Goal: Task Accomplishment & Management: Use online tool/utility

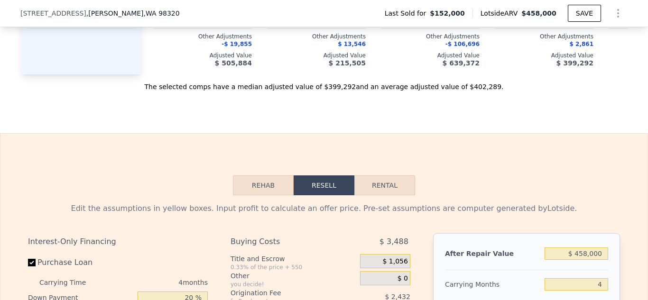
scroll to position [1190, 0]
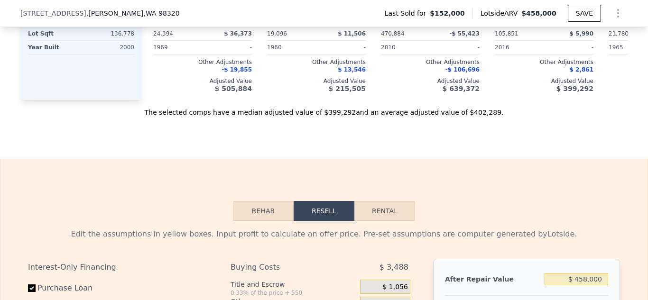
click at [270, 221] on button "Rehab" at bounding box center [263, 211] width 61 height 20
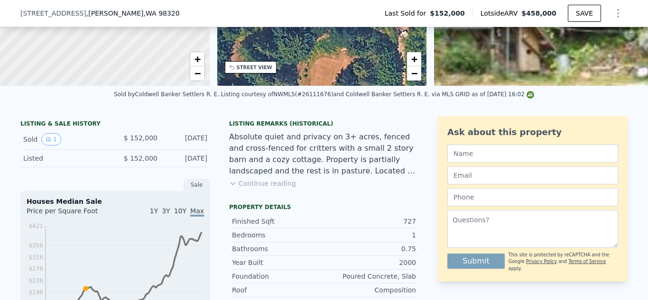
scroll to position [147, 0]
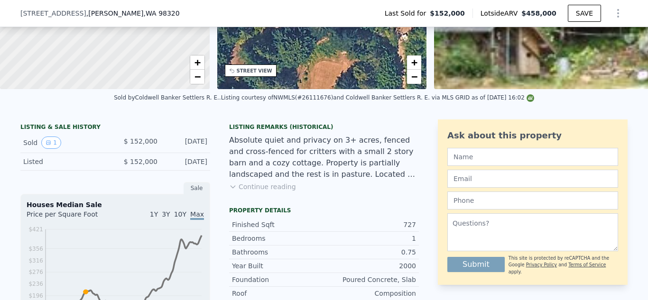
click at [260, 192] on button "Continue reading" at bounding box center [262, 186] width 67 height 9
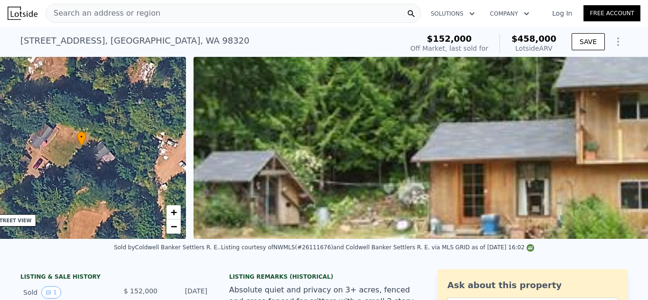
scroll to position [0, 221]
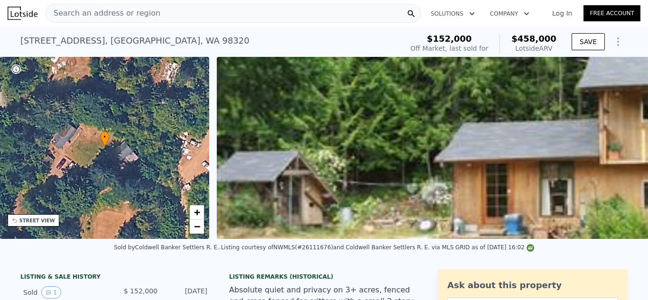
click at [636, 239] on img at bounding box center [537, 148] width 640 height 182
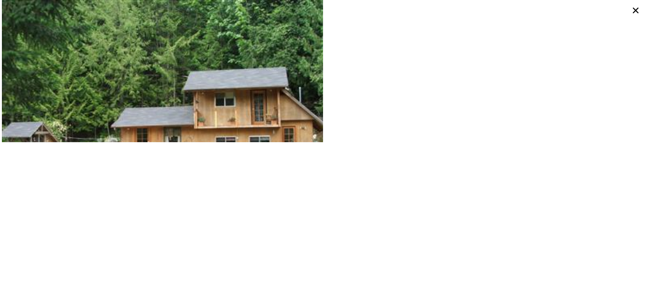
click at [324, 103] on div at bounding box center [485, 71] width 322 height 142
click at [636, 9] on icon at bounding box center [636, 11] width 6 height 6
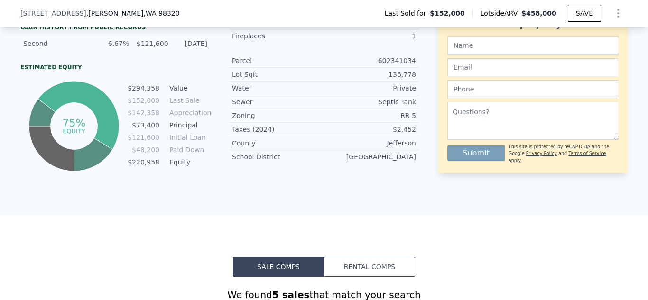
scroll to position [0, 0]
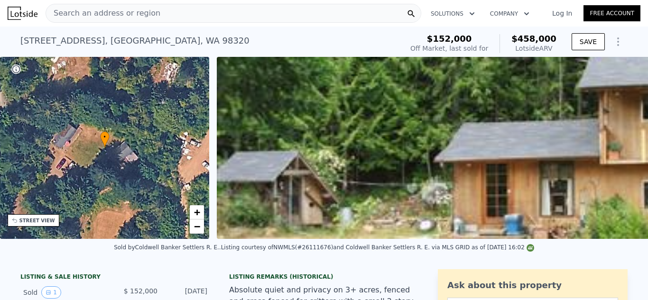
click at [201, 13] on div "Search an address or region" at bounding box center [234, 13] width 376 height 19
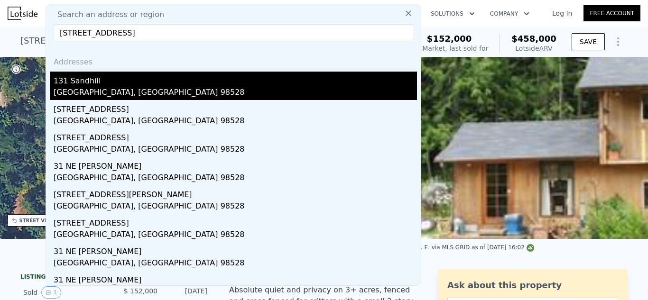
type input "[STREET_ADDRESS]"
click at [92, 80] on div "131 Sandhill" at bounding box center [235, 79] width 363 height 15
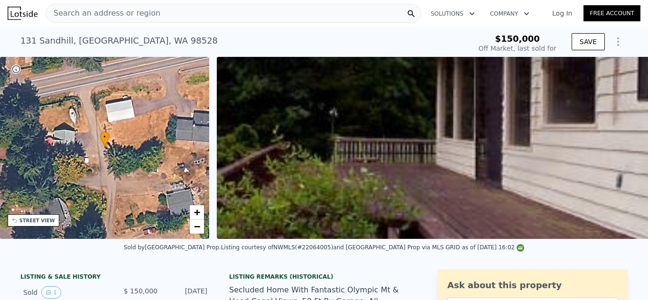
click at [177, 15] on div "Search an address or region" at bounding box center [234, 13] width 376 height 19
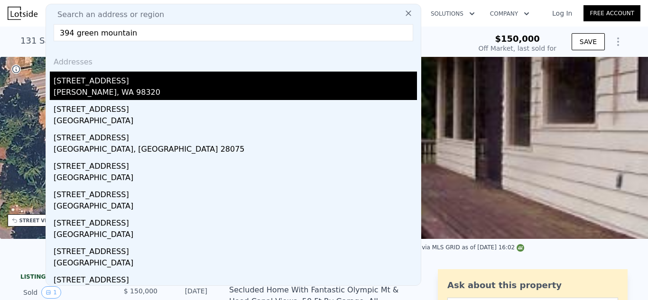
type input "394 green mountain"
click at [92, 89] on div "[PERSON_NAME], WA 98320" at bounding box center [235, 93] width 363 height 13
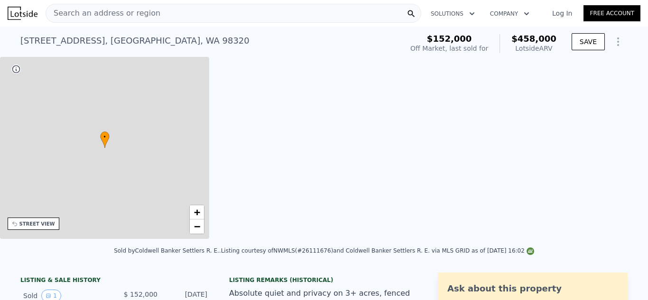
type input "3"
type input "0.75"
type input "1.5"
type input "520"
type input "970"
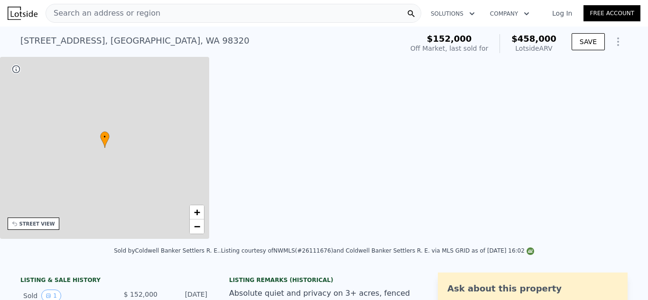
type input "19096"
type input "470884"
type input "$ 458,000"
type input "$ 263,510"
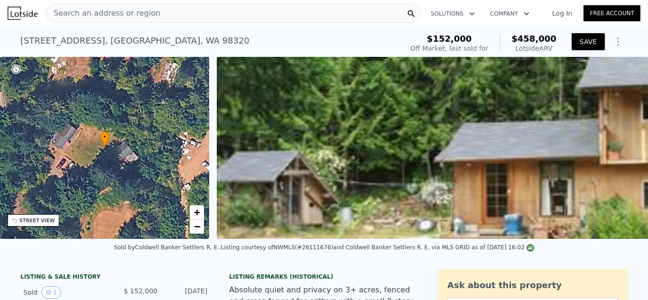
click at [583, 38] on button "SAVE" at bounding box center [587, 41] width 33 height 17
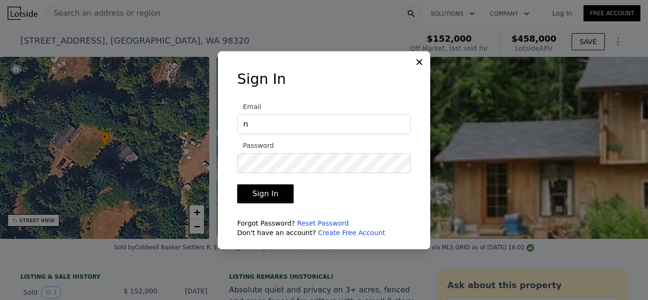
type input "[EMAIL_ADDRESS][DOMAIN_NAME]"
click at [351, 230] on link "Create Free Account" at bounding box center [351, 233] width 67 height 8
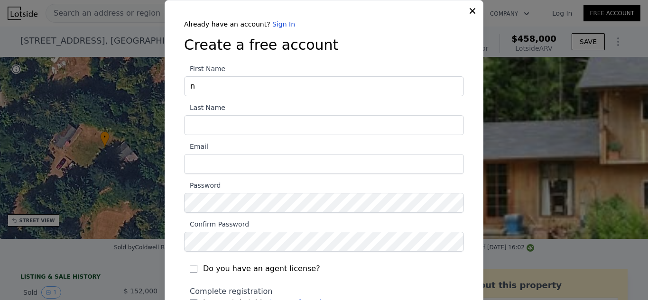
type input "[PERSON_NAME]"
type input "[EMAIL_ADDRESS][DOMAIN_NAME]"
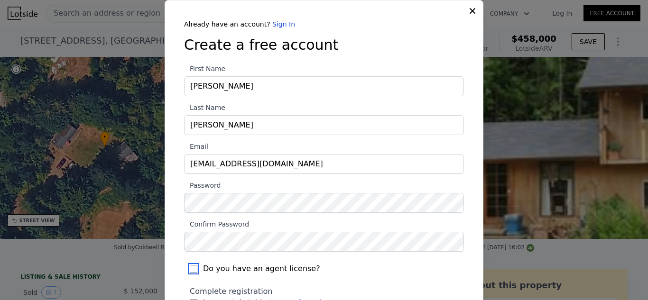
click at [191, 269] on input "Do you have an agent license?" at bounding box center [194, 269] width 8 height 8
checkbox input "true"
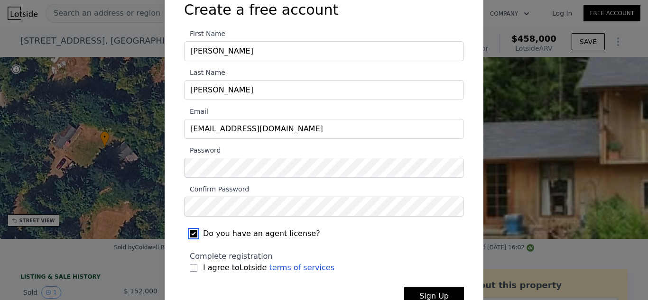
scroll to position [60, 0]
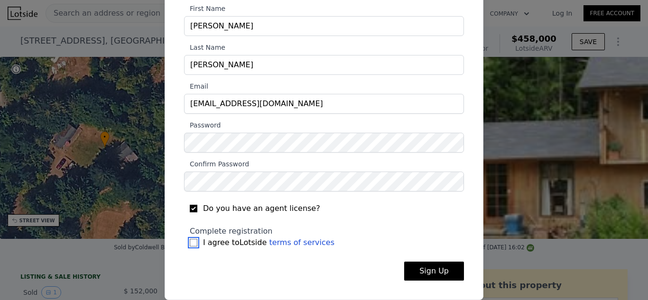
click at [191, 243] on input "I agree to Lotside terms of services" at bounding box center [194, 243] width 8 height 8
checkbox input "true"
click at [432, 274] on button "Sign Up" at bounding box center [434, 271] width 60 height 19
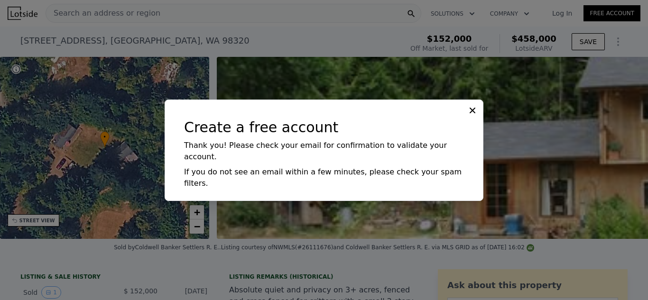
click at [474, 115] on icon at bounding box center [472, 110] width 9 height 9
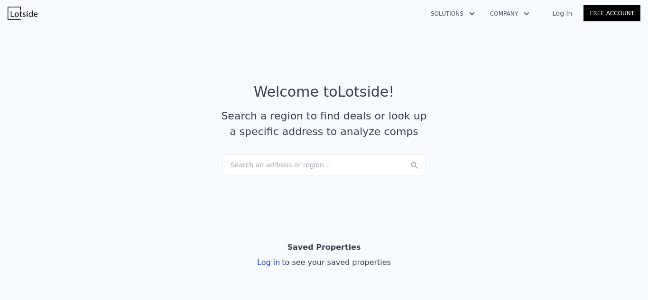
click at [565, 9] on link "Log In" at bounding box center [562, 13] width 43 height 9
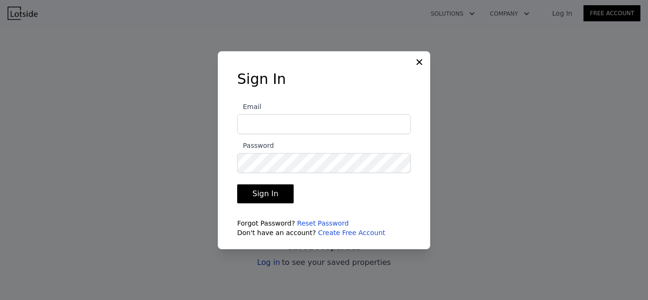
type input "nfinamore@gmail.com"
click at [268, 192] on button "Sign In" at bounding box center [265, 193] width 56 height 19
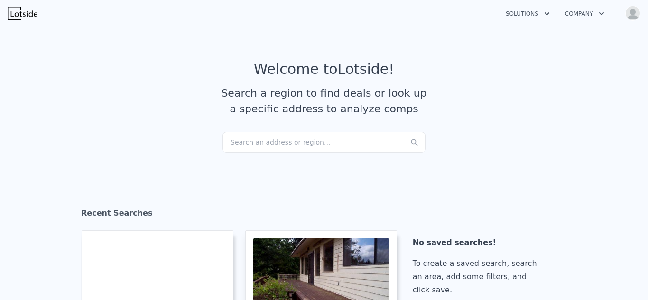
checkbox input "true"
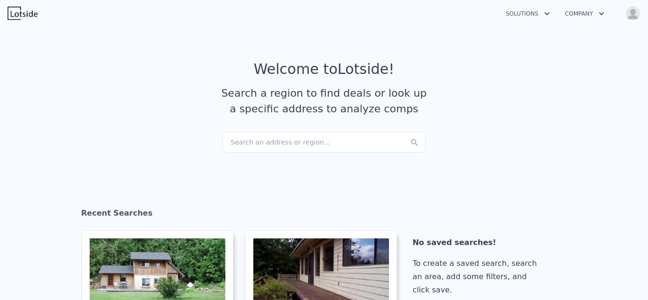
drag, startPoint x: 640, startPoint y: 51, endPoint x: 640, endPoint y: 76, distance: 25.1
click at [640, 76] on section "Welcome to Lotside ! Search a region to find deals or look up a specific addres…" at bounding box center [324, 96] width 648 height 147
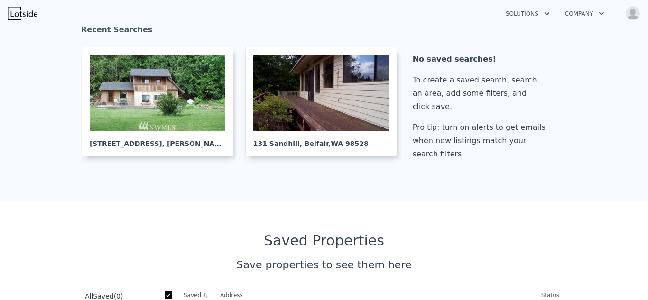
scroll to position [192, 0]
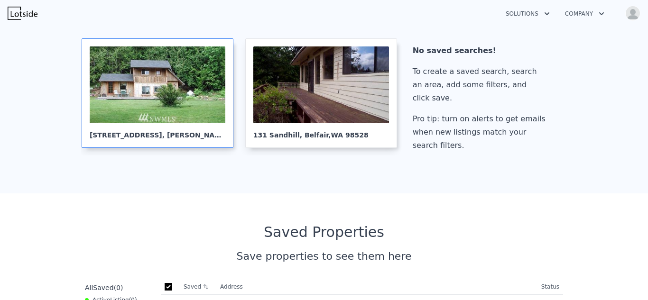
click at [150, 86] on div at bounding box center [158, 84] width 136 height 76
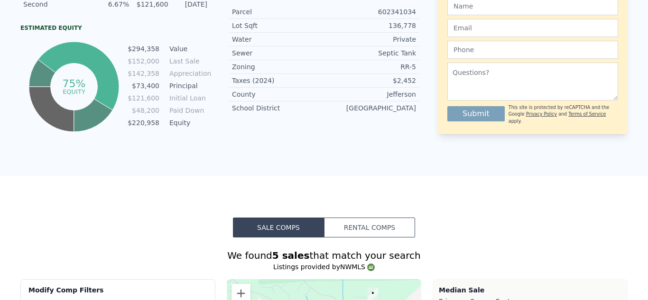
scroll to position [17, 0]
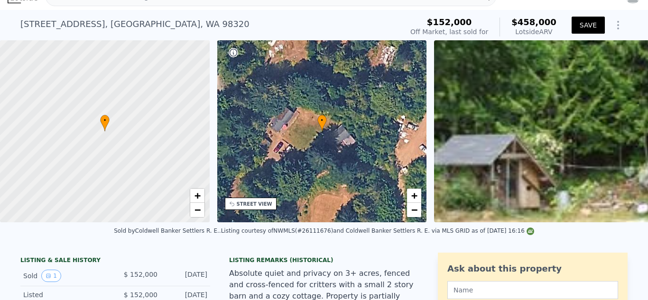
click at [587, 24] on button "SAVE" at bounding box center [587, 25] width 33 height 17
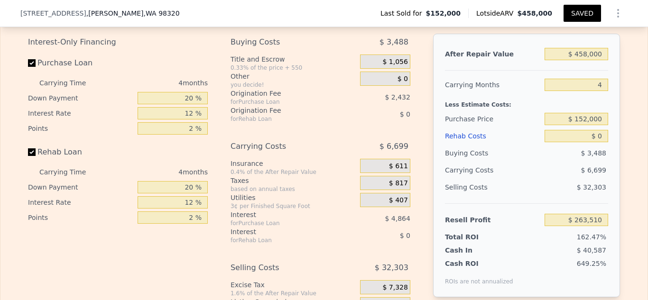
scroll to position [1402, 0]
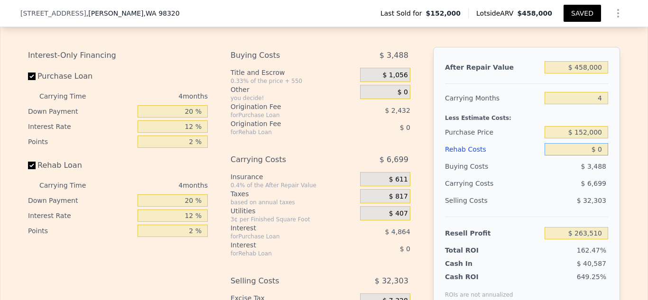
click at [596, 156] on input "$ 0" at bounding box center [576, 149] width 64 height 12
type input "$ 10"
type input "$ 263,500"
type input "$ 100"
type input "$ 263,404"
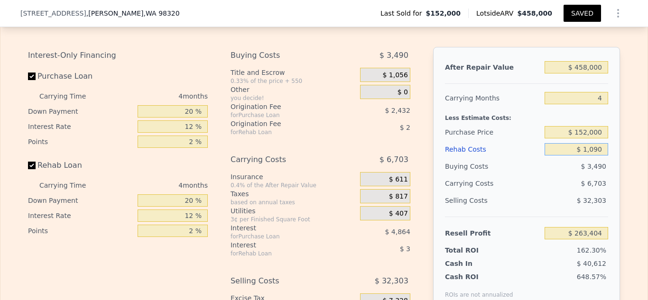
type input "$ 10,900"
type input "$ 252,088"
type input "$ 109,050"
type input "$ 149,227"
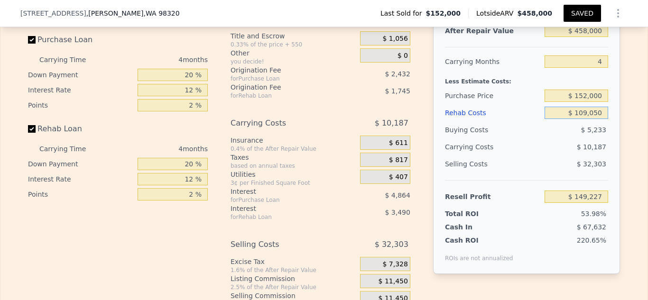
scroll to position [1420, 0]
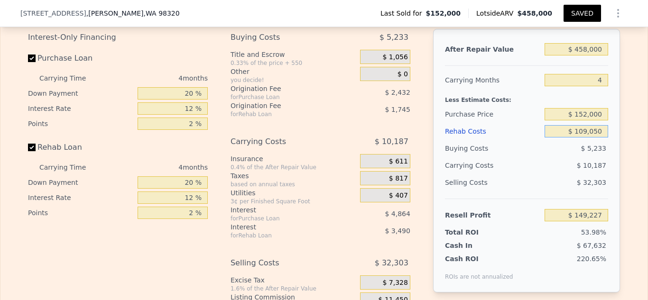
click at [600, 138] on input "$ 109,050" at bounding box center [576, 131] width 64 height 12
type input "$ 10,905"
type input "$ 252,083"
type input "$ 1"
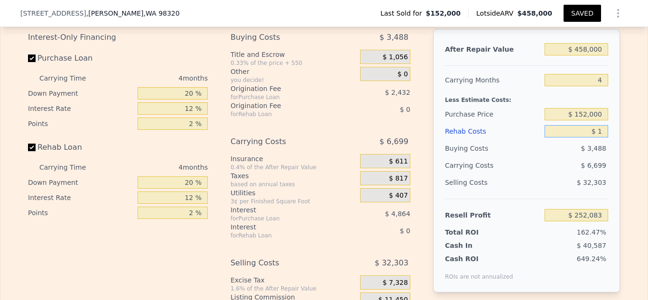
type input "$ 263,509"
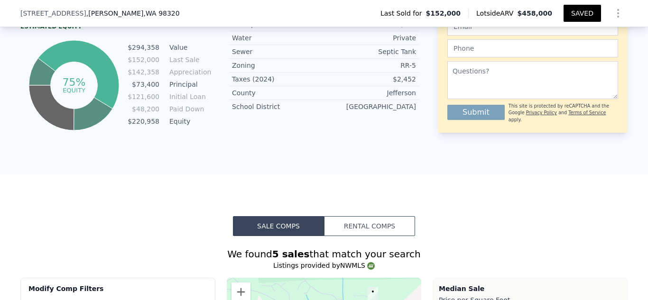
scroll to position [105, 0]
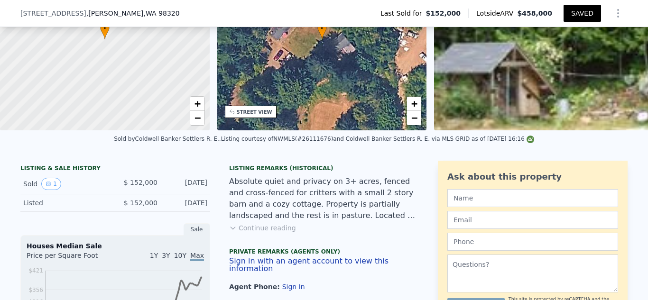
click at [617, 10] on icon "Show Options" at bounding box center [617, 13] width 1 height 8
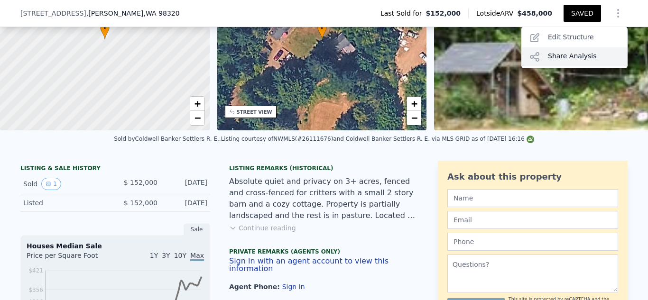
click at [572, 55] on div "Share Analysis" at bounding box center [574, 56] width 106 height 19
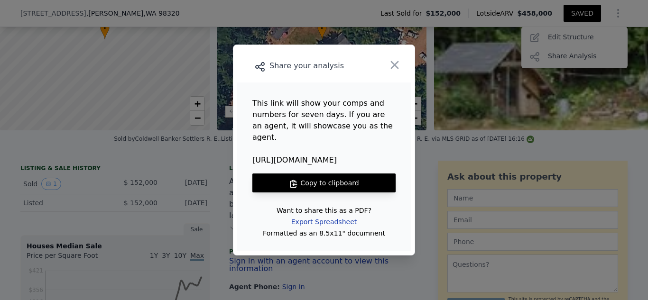
click at [330, 213] on div "Export Spreadsheet" at bounding box center [324, 221] width 81 height 17
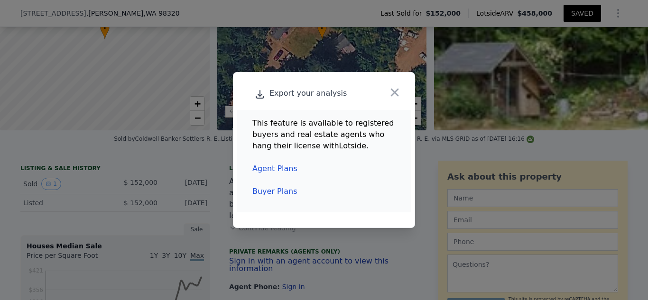
click at [286, 192] on link "Buyer Plans" at bounding box center [274, 191] width 45 height 9
type input "$ 0"
type input "0"
type input "$ 263,510"
click at [394, 91] on icon "button" at bounding box center [395, 93] width 8 height 8
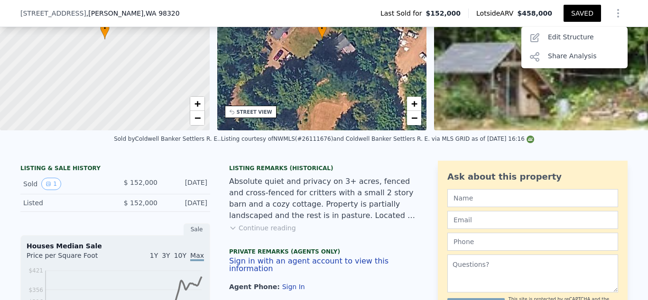
click at [577, 171] on div "Ask about this property Submit This site is protected by reCAPTCHA and the Goog…" at bounding box center [533, 244] width 190 height 166
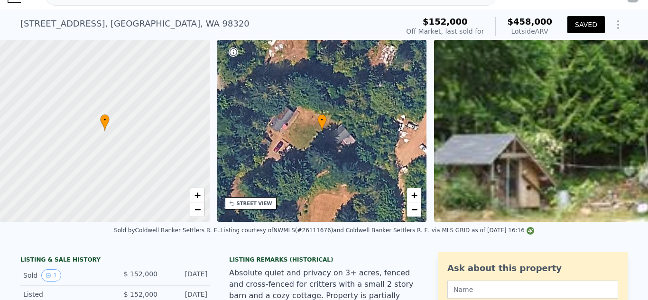
scroll to position [0, 0]
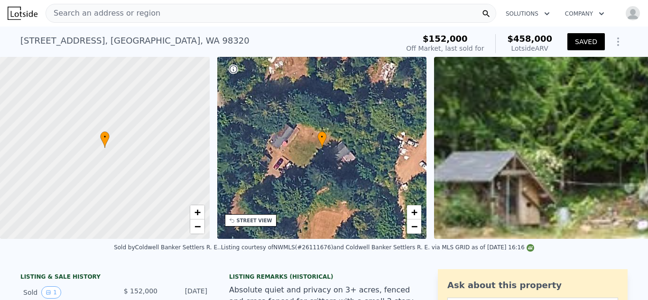
click at [616, 42] on icon "Show Options" at bounding box center [617, 41] width 11 height 11
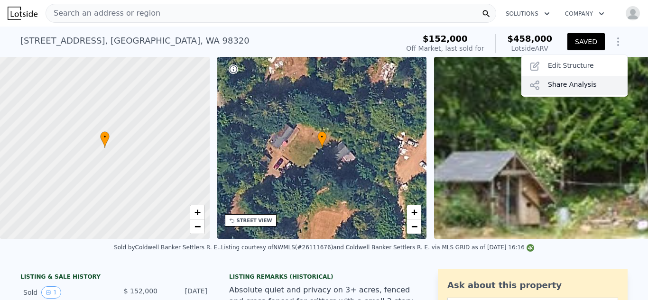
click at [556, 88] on div "Share Analysis" at bounding box center [574, 85] width 106 height 19
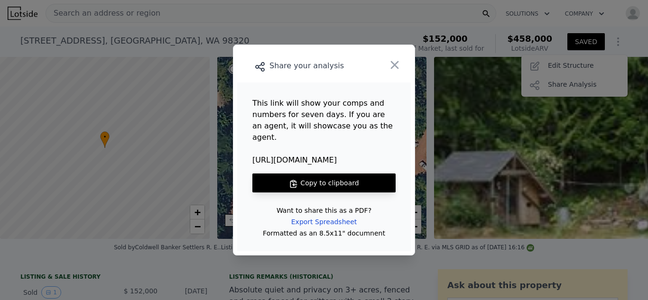
click at [334, 174] on button "Copy to clipboard" at bounding box center [323, 183] width 143 height 19
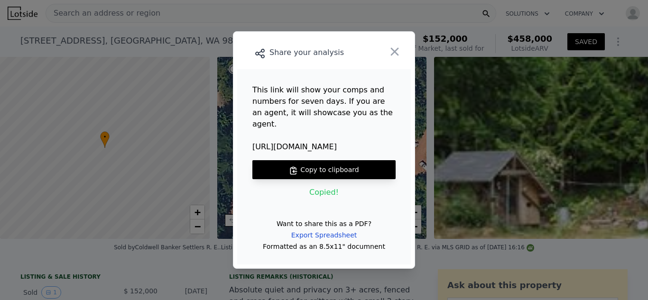
drag, startPoint x: 331, startPoint y: 142, endPoint x: 248, endPoint y: 140, distance: 83.0
click at [248, 140] on main "This link will show your comps and numbers for seven days. If you are an agent,…" at bounding box center [324, 166] width 174 height 195
copy span "https://lotsi.de/45rbxjZ"
